Goal: Task Accomplishment & Management: Use online tool/utility

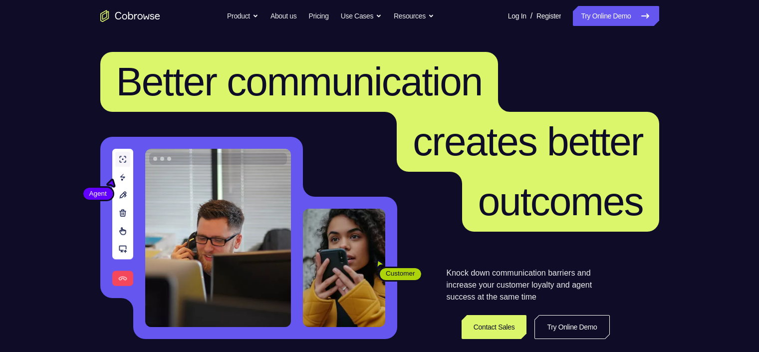
click at [587, 25] on link "Try Online Demo" at bounding box center [616, 16] width 86 height 20
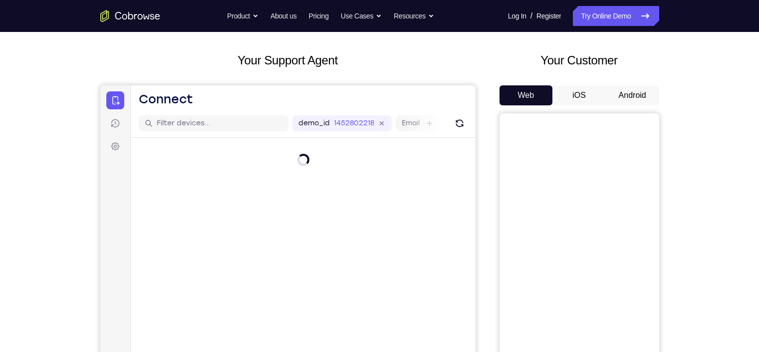
click at [641, 93] on button "Android" at bounding box center [632, 95] width 53 height 20
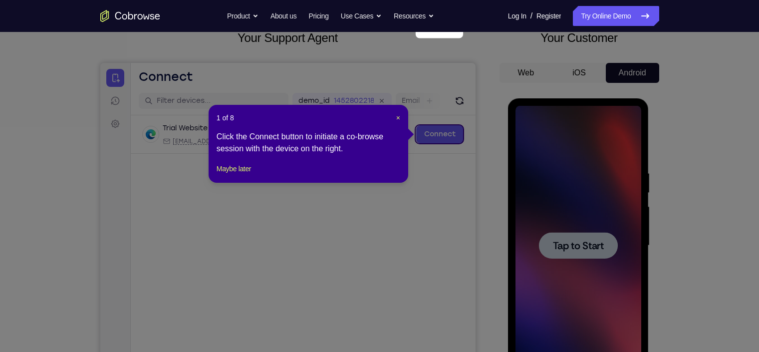
scroll to position [59, 0]
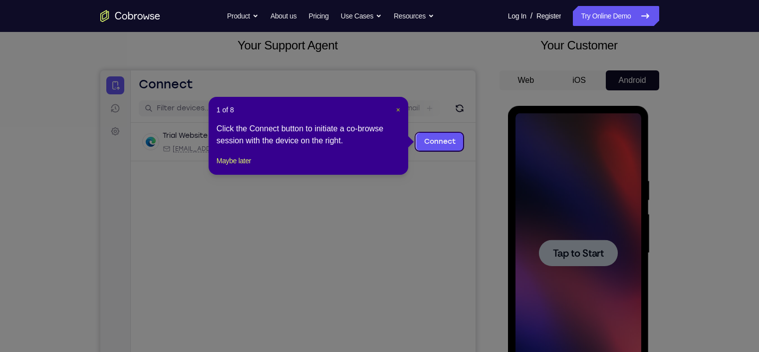
click at [396, 108] on span "×" at bounding box center [398, 110] width 4 height 8
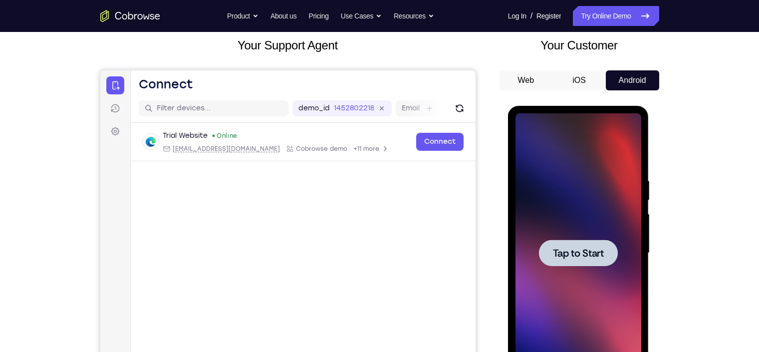
click at [585, 228] on div at bounding box center [578, 252] width 126 height 279
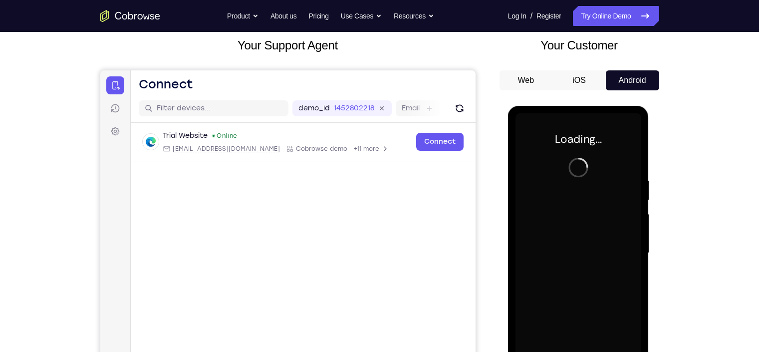
scroll to position [165, 0]
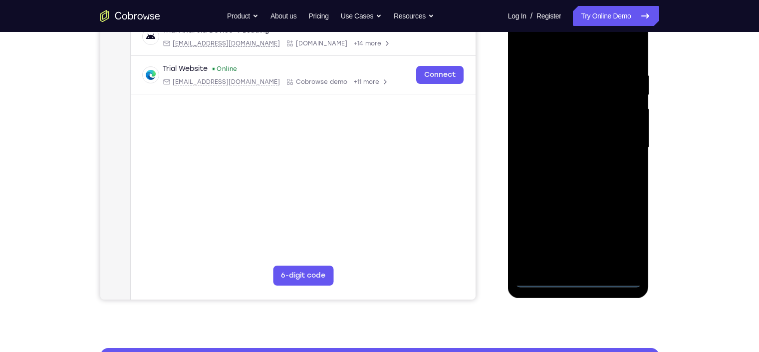
click at [581, 279] on div at bounding box center [578, 147] width 126 height 279
click at [619, 237] on div at bounding box center [578, 147] width 126 height 279
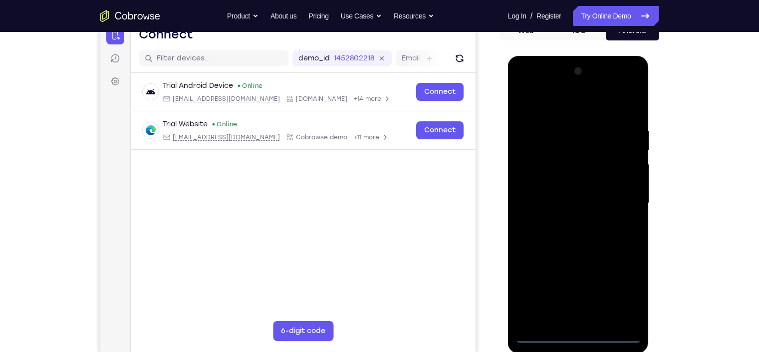
scroll to position [108, 0]
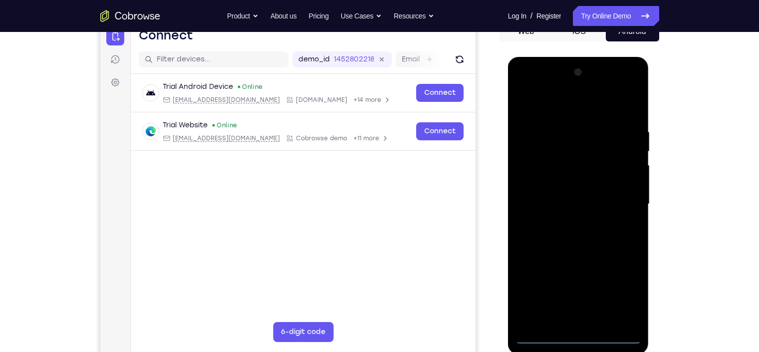
click at [571, 107] on div at bounding box center [578, 203] width 126 height 279
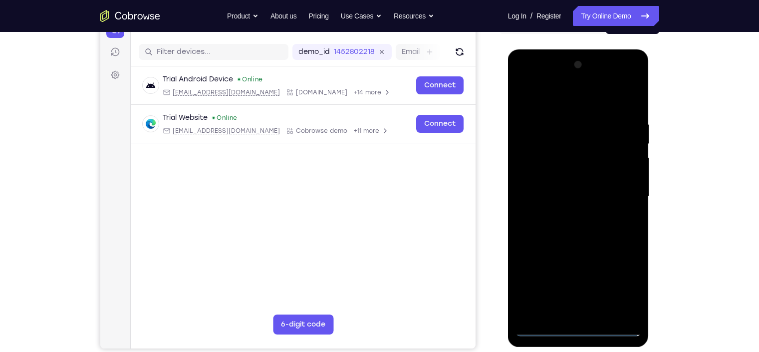
scroll to position [117, 0]
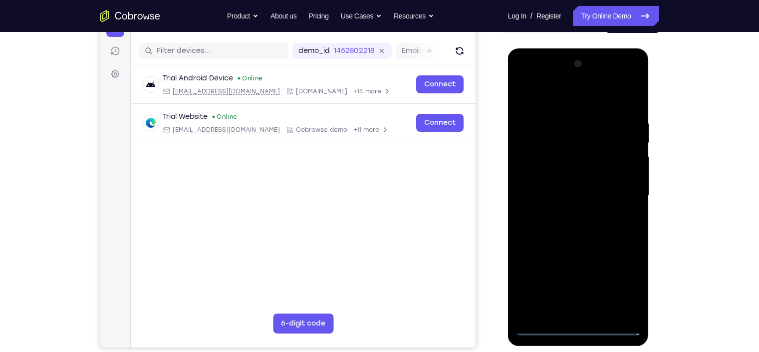
click at [556, 144] on div at bounding box center [578, 195] width 126 height 279
click at [525, 237] on div at bounding box center [578, 195] width 126 height 279
click at [560, 240] on div at bounding box center [578, 195] width 126 height 279
click at [574, 127] on div at bounding box center [578, 195] width 126 height 279
click at [549, 149] on div at bounding box center [578, 195] width 126 height 279
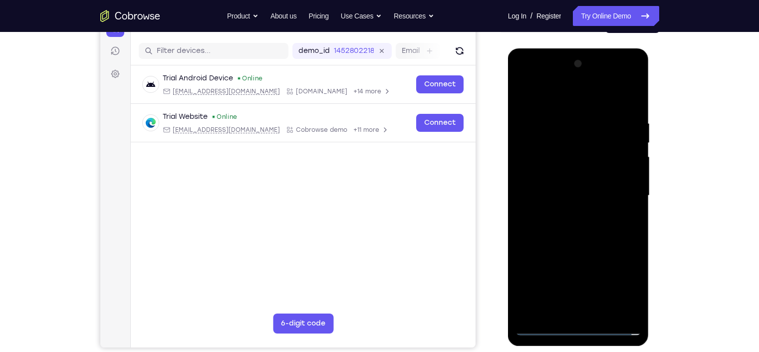
drag, startPoint x: 608, startPoint y: 154, endPoint x: 526, endPoint y: 154, distance: 81.8
click at [526, 154] on div at bounding box center [578, 195] width 126 height 279
click at [630, 190] on div at bounding box center [578, 195] width 126 height 279
click at [540, 330] on div at bounding box center [578, 195] width 126 height 279
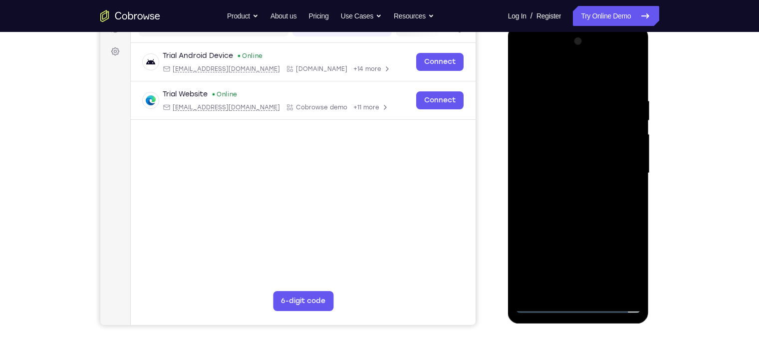
scroll to position [197, 0]
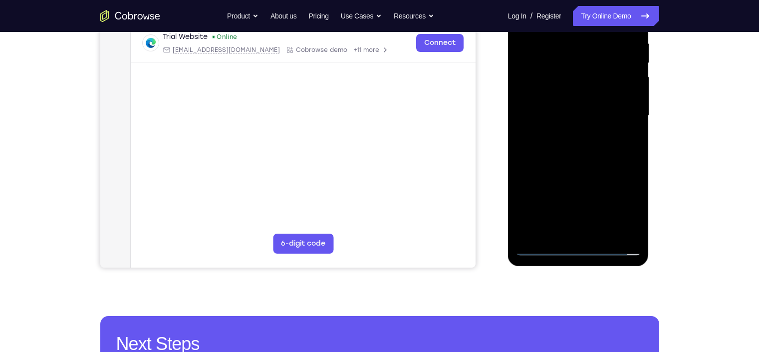
click at [541, 240] on div at bounding box center [578, 115] width 126 height 279
click at [611, 135] on div at bounding box center [578, 115] width 126 height 279
click at [584, 142] on div at bounding box center [578, 115] width 126 height 279
click at [543, 252] on div at bounding box center [578, 115] width 126 height 279
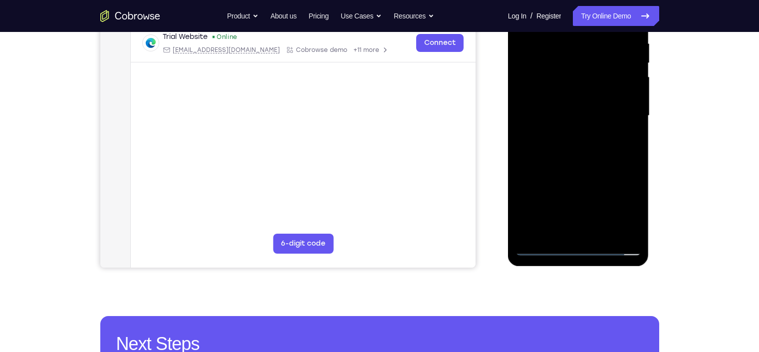
click at [543, 252] on div at bounding box center [578, 115] width 126 height 279
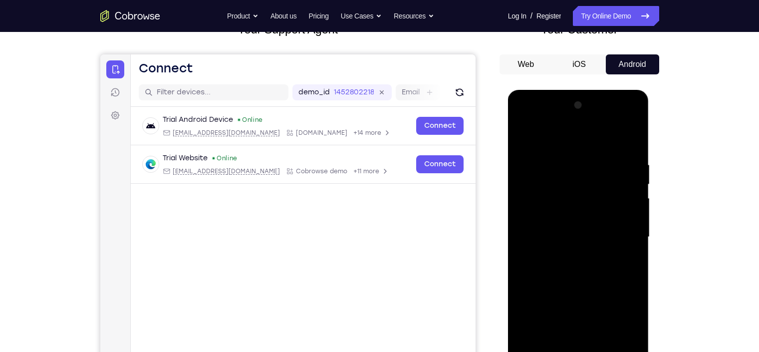
scroll to position [73, 0]
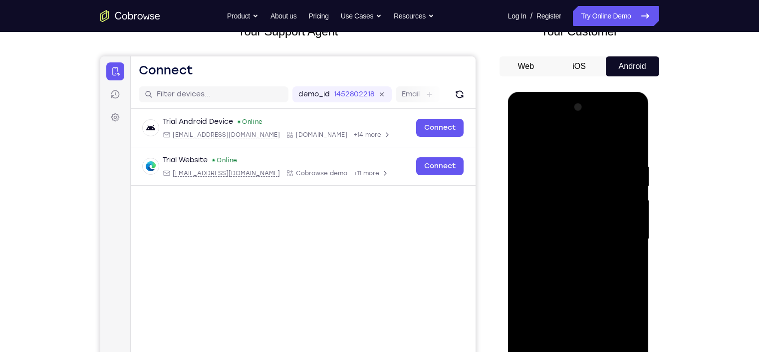
click at [632, 323] on div at bounding box center [578, 238] width 126 height 279
click at [571, 189] on div at bounding box center [578, 238] width 126 height 279
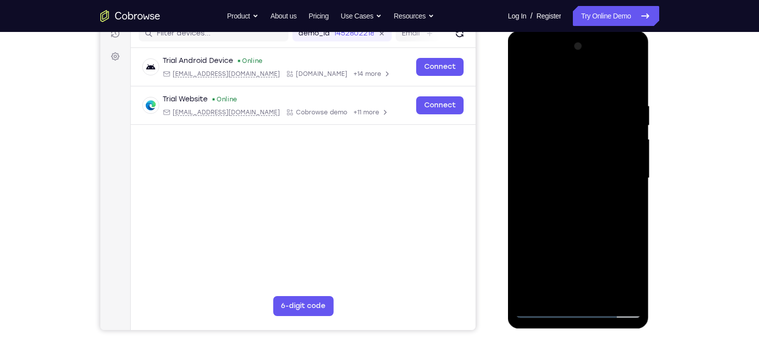
scroll to position [135, 0]
click at [577, 241] on div at bounding box center [578, 177] width 126 height 279
click at [565, 211] on div at bounding box center [578, 177] width 126 height 279
drag, startPoint x: 581, startPoint y: 214, endPoint x: 607, endPoint y: 131, distance: 87.7
click at [607, 131] on div at bounding box center [578, 177] width 126 height 279
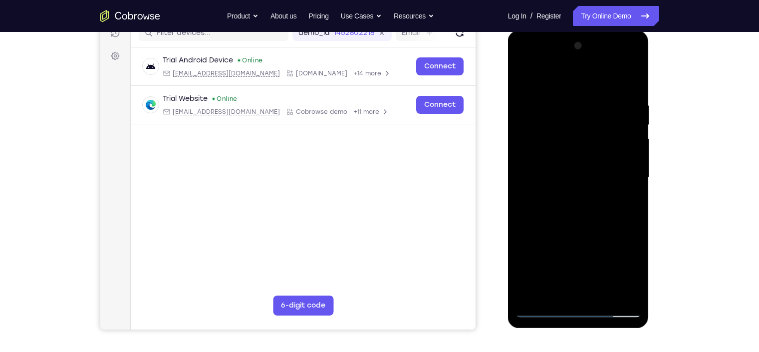
drag, startPoint x: 587, startPoint y: 231, endPoint x: 604, endPoint y: 194, distance: 41.5
click at [604, 194] on div at bounding box center [578, 177] width 126 height 279
drag, startPoint x: 585, startPoint y: 279, endPoint x: 624, endPoint y: 174, distance: 112.7
click at [624, 174] on div at bounding box center [578, 177] width 126 height 279
drag, startPoint x: 591, startPoint y: 236, endPoint x: 607, endPoint y: 202, distance: 38.4
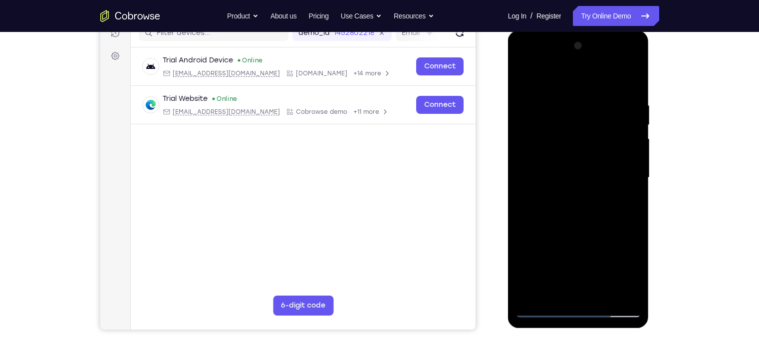
click at [607, 202] on div at bounding box center [578, 177] width 126 height 279
drag, startPoint x: 573, startPoint y: 279, endPoint x: 601, endPoint y: 203, distance: 81.4
click at [601, 203] on div at bounding box center [578, 177] width 126 height 279
drag, startPoint x: 558, startPoint y: 299, endPoint x: 581, endPoint y: 244, distance: 59.7
click at [581, 244] on div at bounding box center [578, 177] width 126 height 279
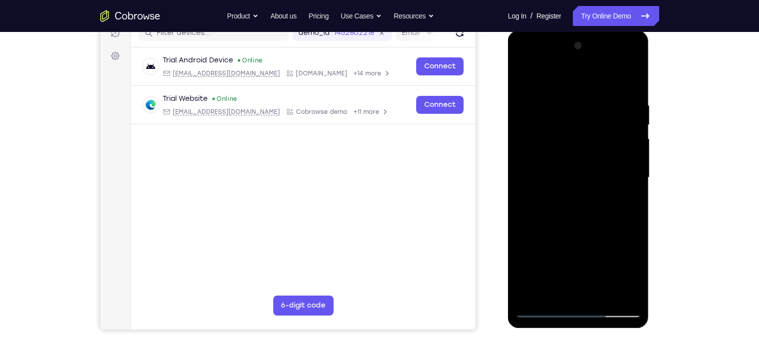
drag, startPoint x: 568, startPoint y: 274, endPoint x: 622, endPoint y: 137, distance: 147.6
click at [622, 137] on div at bounding box center [578, 177] width 126 height 279
drag, startPoint x: 574, startPoint y: 264, endPoint x: 615, endPoint y: 147, distance: 124.2
click at [615, 147] on div at bounding box center [578, 177] width 126 height 279
drag, startPoint x: 576, startPoint y: 237, endPoint x: 619, endPoint y: 111, distance: 133.3
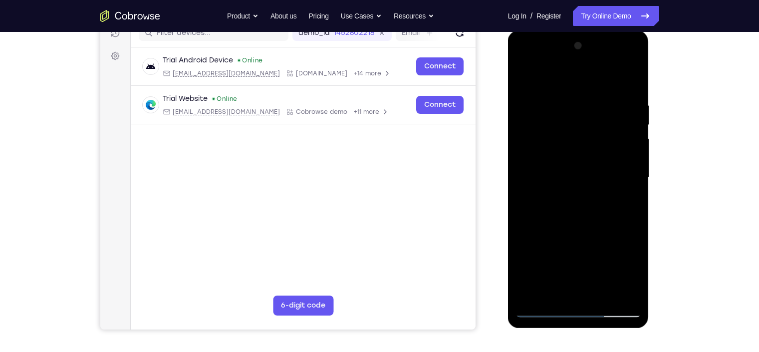
click at [619, 111] on div at bounding box center [578, 177] width 126 height 279
drag, startPoint x: 574, startPoint y: 277, endPoint x: 611, endPoint y: 150, distance: 132.1
click at [611, 150] on div at bounding box center [578, 177] width 126 height 279
drag, startPoint x: 571, startPoint y: 277, endPoint x: 611, endPoint y: 166, distance: 118.3
click at [611, 166] on div at bounding box center [578, 177] width 126 height 279
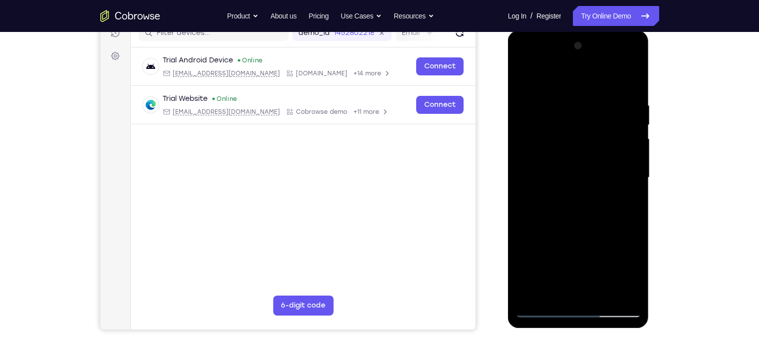
drag, startPoint x: 587, startPoint y: 253, endPoint x: 605, endPoint y: 202, distance: 54.3
click at [605, 202] on div at bounding box center [578, 177] width 126 height 279
drag, startPoint x: 579, startPoint y: 265, endPoint x: 592, endPoint y: 226, distance: 40.7
click at [592, 226] on div at bounding box center [578, 177] width 126 height 279
drag, startPoint x: 581, startPoint y: 274, endPoint x: 592, endPoint y: 234, distance: 40.8
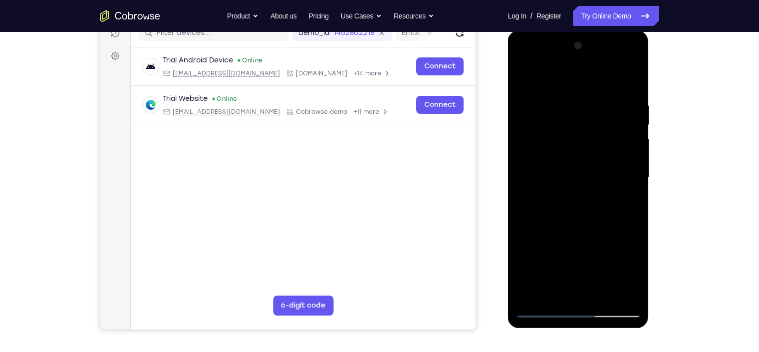
click at [592, 234] on div at bounding box center [578, 177] width 126 height 279
drag, startPoint x: 579, startPoint y: 247, endPoint x: 615, endPoint y: 132, distance: 121.3
click at [615, 132] on div at bounding box center [578, 177] width 126 height 279
drag, startPoint x: 586, startPoint y: 205, endPoint x: 602, endPoint y: 164, distance: 43.9
click at [602, 164] on div at bounding box center [578, 177] width 126 height 279
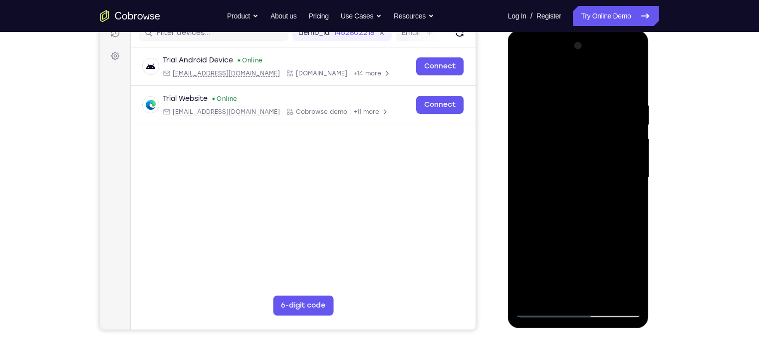
drag, startPoint x: 569, startPoint y: 240, endPoint x: 586, endPoint y: 208, distance: 36.8
click at [586, 208] on div at bounding box center [578, 177] width 126 height 279
drag, startPoint x: 562, startPoint y: 282, endPoint x: 598, endPoint y: 158, distance: 129.2
click at [598, 158] on div at bounding box center [578, 177] width 126 height 279
drag, startPoint x: 573, startPoint y: 264, endPoint x: 596, endPoint y: 197, distance: 71.1
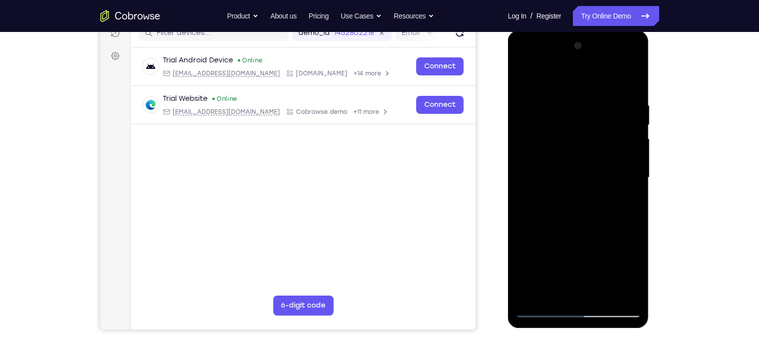
click at [596, 197] on div at bounding box center [578, 177] width 126 height 279
drag, startPoint x: 571, startPoint y: 264, endPoint x: 603, endPoint y: 162, distance: 107.3
click at [603, 162] on div at bounding box center [578, 177] width 126 height 279
drag, startPoint x: 574, startPoint y: 263, endPoint x: 596, endPoint y: 195, distance: 71.3
click at [596, 195] on div at bounding box center [578, 177] width 126 height 279
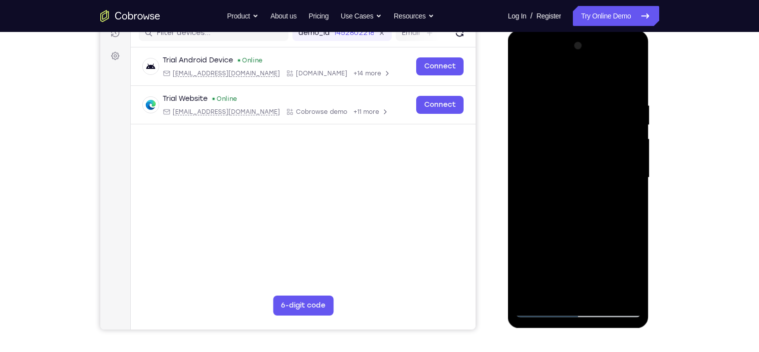
drag, startPoint x: 578, startPoint y: 258, endPoint x: 600, endPoint y: 198, distance: 63.8
click at [600, 198] on div at bounding box center [578, 177] width 126 height 279
drag, startPoint x: 579, startPoint y: 255, endPoint x: 596, endPoint y: 204, distance: 54.6
click at [596, 204] on div at bounding box center [578, 177] width 126 height 279
drag, startPoint x: 582, startPoint y: 240, endPoint x: 608, endPoint y: 167, distance: 78.2
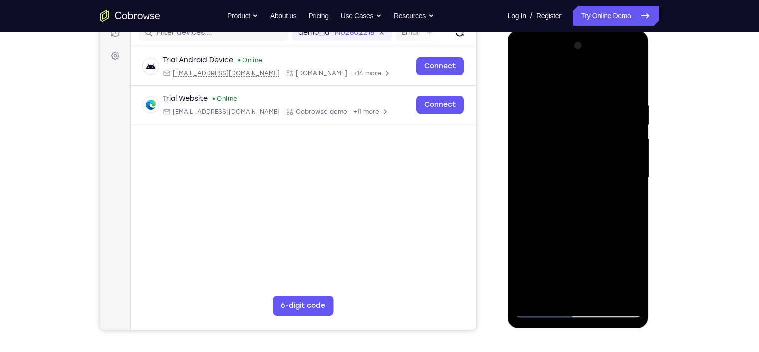
click at [608, 167] on div at bounding box center [578, 177] width 126 height 279
drag, startPoint x: 589, startPoint y: 221, endPoint x: 599, endPoint y: 196, distance: 26.9
click at [599, 196] on div at bounding box center [578, 177] width 126 height 279
drag, startPoint x: 581, startPoint y: 252, endPoint x: 606, endPoint y: 177, distance: 79.5
click at [606, 177] on div at bounding box center [578, 177] width 126 height 279
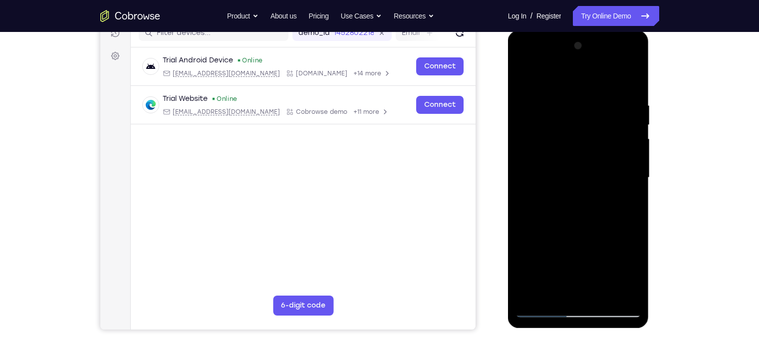
drag, startPoint x: 579, startPoint y: 260, endPoint x: 616, endPoint y: 172, distance: 95.2
click at [616, 172] on div at bounding box center [578, 177] width 126 height 279
drag, startPoint x: 578, startPoint y: 262, endPoint x: 601, endPoint y: 199, distance: 67.1
click at [601, 199] on div at bounding box center [578, 177] width 126 height 279
drag, startPoint x: 589, startPoint y: 213, endPoint x: 598, endPoint y: 192, distance: 23.4
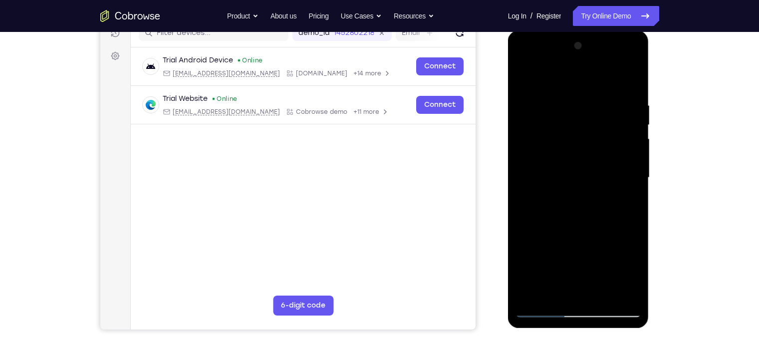
click at [598, 192] on div at bounding box center [578, 177] width 126 height 279
click at [540, 254] on div at bounding box center [578, 177] width 126 height 279
drag, startPoint x: 565, startPoint y: 244, endPoint x: 614, endPoint y: 162, distance: 96.4
click at [614, 162] on div at bounding box center [578, 177] width 126 height 279
drag, startPoint x: 587, startPoint y: 224, endPoint x: 603, endPoint y: 185, distance: 43.0
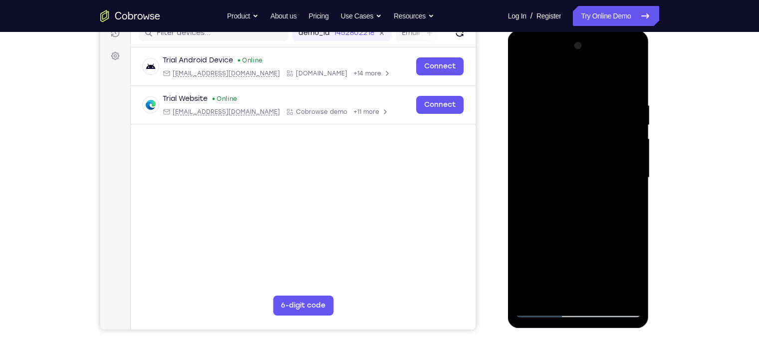
click at [603, 185] on div at bounding box center [578, 177] width 126 height 279
drag, startPoint x: 580, startPoint y: 272, endPoint x: 608, endPoint y: 199, distance: 78.6
click at [608, 199] on div at bounding box center [578, 177] width 126 height 279
drag, startPoint x: 588, startPoint y: 249, endPoint x: 610, endPoint y: 177, distance: 76.2
click at [610, 177] on div at bounding box center [578, 177] width 126 height 279
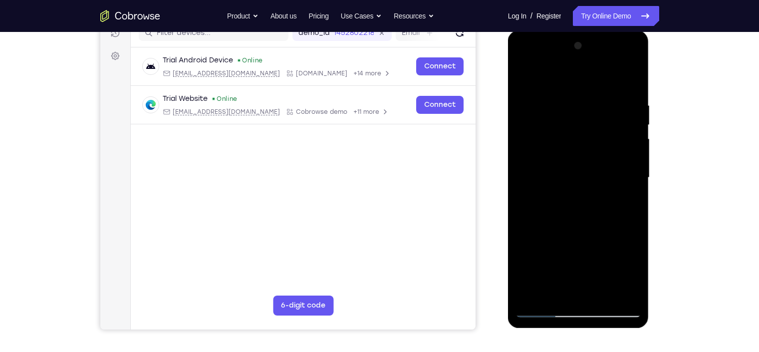
drag, startPoint x: 591, startPoint y: 226, endPoint x: 613, endPoint y: 171, distance: 60.0
click at [613, 171] on div at bounding box center [578, 177] width 126 height 279
drag, startPoint x: 571, startPoint y: 267, endPoint x: 624, endPoint y: 111, distance: 165.0
click at [624, 111] on div at bounding box center [578, 177] width 126 height 279
drag, startPoint x: 577, startPoint y: 213, endPoint x: 592, endPoint y: 177, distance: 39.4
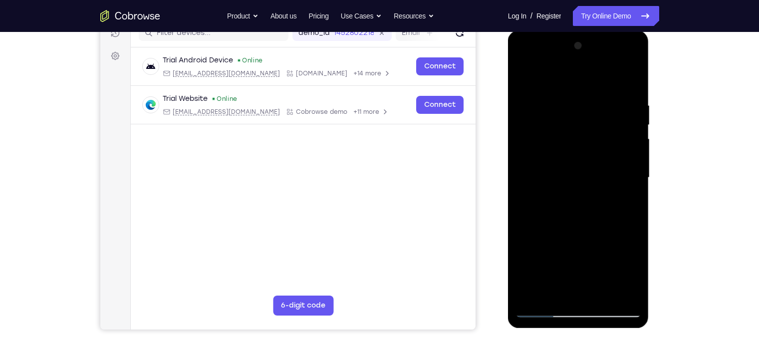
click at [592, 177] on div at bounding box center [578, 177] width 126 height 279
drag, startPoint x: 574, startPoint y: 270, endPoint x: 601, endPoint y: 203, distance: 73.0
click at [601, 203] on div at bounding box center [578, 177] width 126 height 279
drag, startPoint x: 576, startPoint y: 276, endPoint x: 602, endPoint y: 192, distance: 88.8
click at [602, 192] on div at bounding box center [578, 177] width 126 height 279
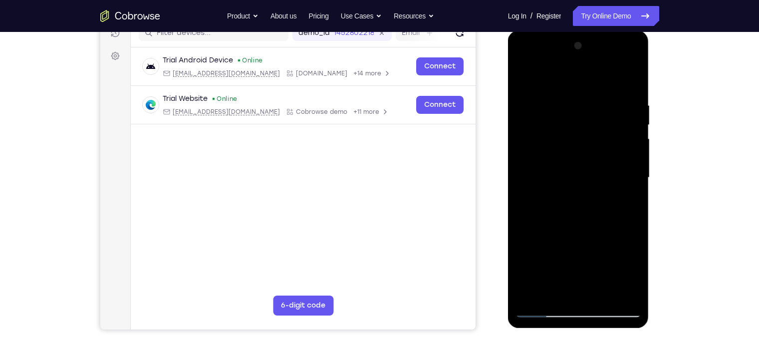
drag, startPoint x: 568, startPoint y: 277, endPoint x: 602, endPoint y: 185, distance: 98.3
click at [602, 185] on div at bounding box center [578, 177] width 126 height 279
drag, startPoint x: 564, startPoint y: 286, endPoint x: 592, endPoint y: 215, distance: 76.8
click at [592, 215] on div at bounding box center [578, 177] width 126 height 279
drag, startPoint x: 563, startPoint y: 284, endPoint x: 587, endPoint y: 164, distance: 122.5
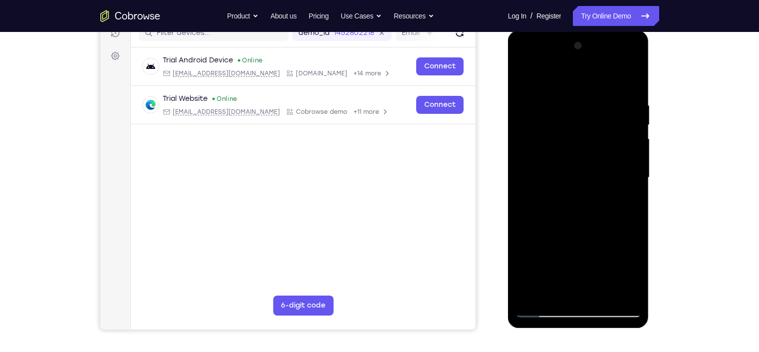
click at [587, 164] on div at bounding box center [578, 177] width 126 height 279
drag, startPoint x: 571, startPoint y: 214, endPoint x: 601, endPoint y: 141, distance: 79.2
click at [601, 141] on div at bounding box center [578, 177] width 126 height 279
drag, startPoint x: 576, startPoint y: 261, endPoint x: 606, endPoint y: 128, distance: 137.0
click at [606, 128] on div at bounding box center [578, 177] width 126 height 279
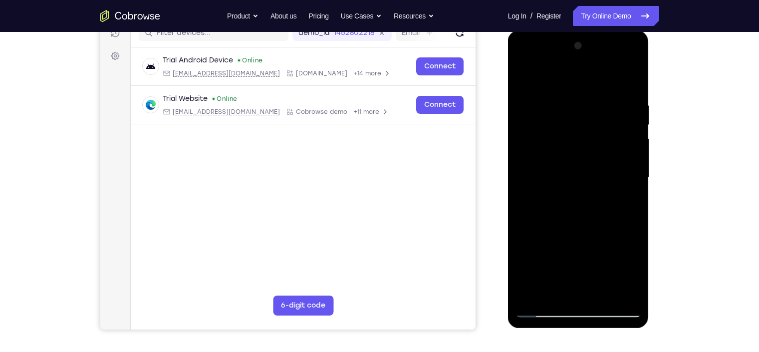
drag, startPoint x: 587, startPoint y: 250, endPoint x: 599, endPoint y: 233, distance: 21.2
click at [599, 233] on div at bounding box center [578, 177] width 126 height 279
drag, startPoint x: 569, startPoint y: 278, endPoint x: 632, endPoint y: 95, distance: 193.7
click at [632, 95] on div at bounding box center [578, 177] width 126 height 279
